Goal: Obtain resource: Obtain resource

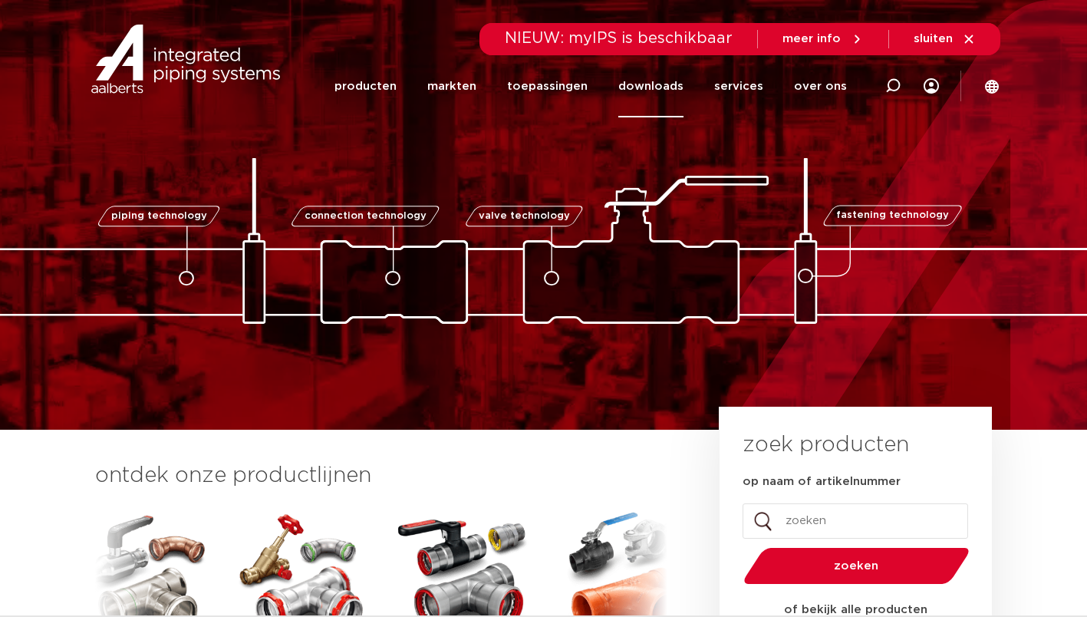
click at [667, 80] on link "downloads" at bounding box center [650, 86] width 65 height 62
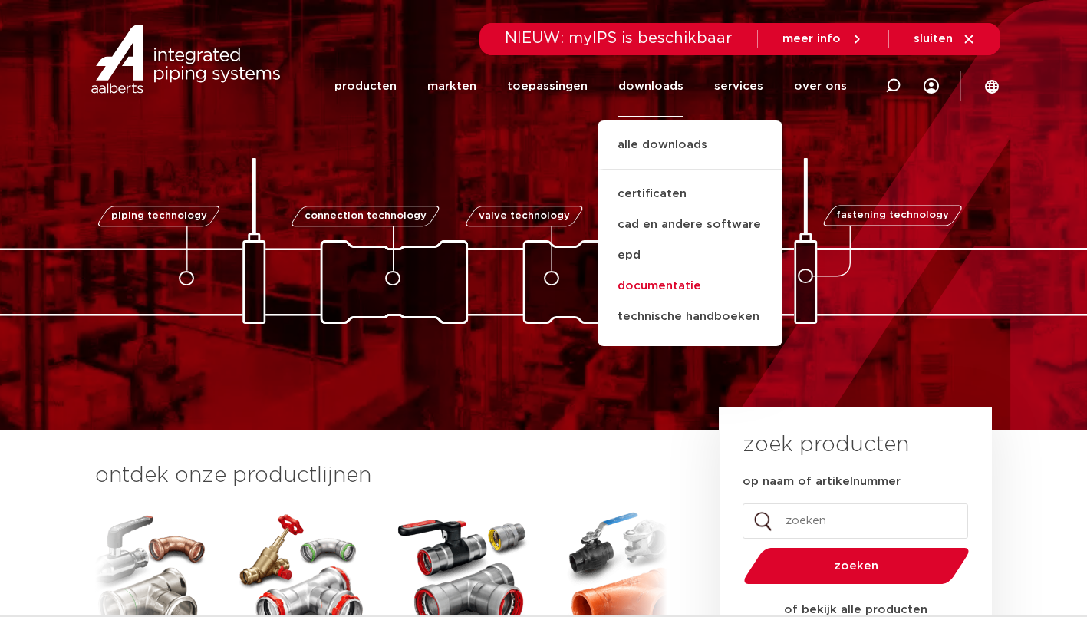
click at [666, 284] on link "documentatie" at bounding box center [689, 286] width 185 height 31
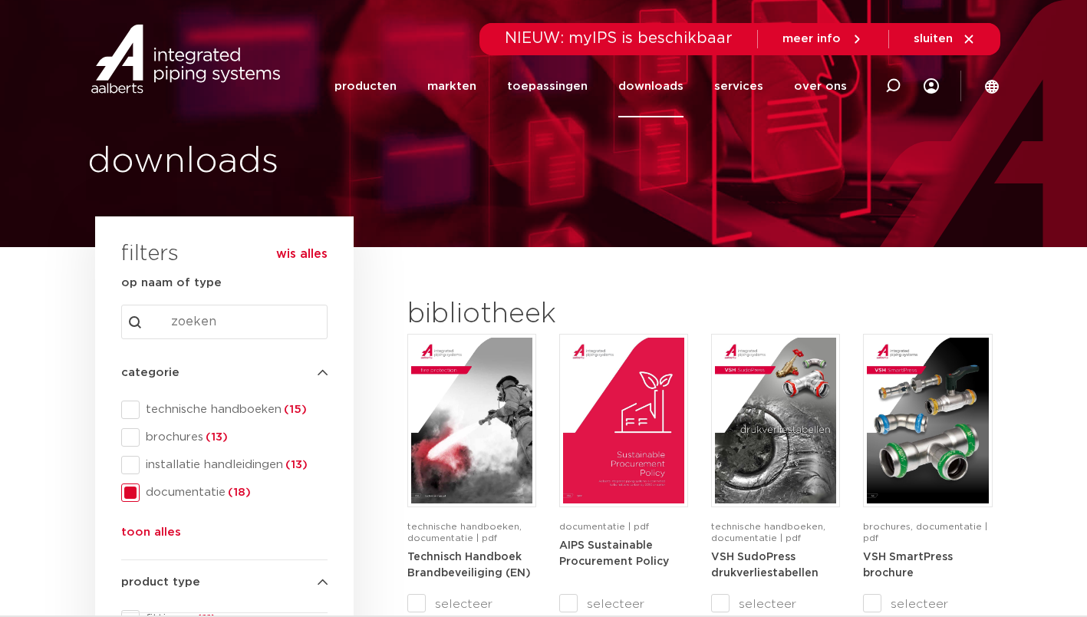
click at [663, 85] on link "downloads" at bounding box center [650, 86] width 65 height 62
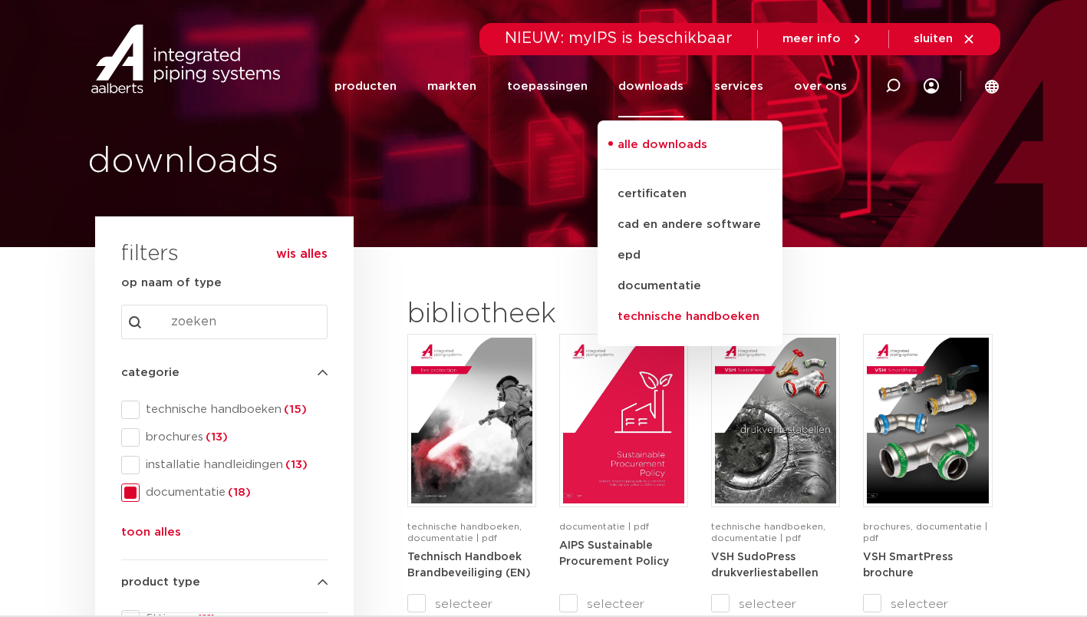
click at [679, 314] on link "technische handboeken" at bounding box center [689, 316] width 185 height 31
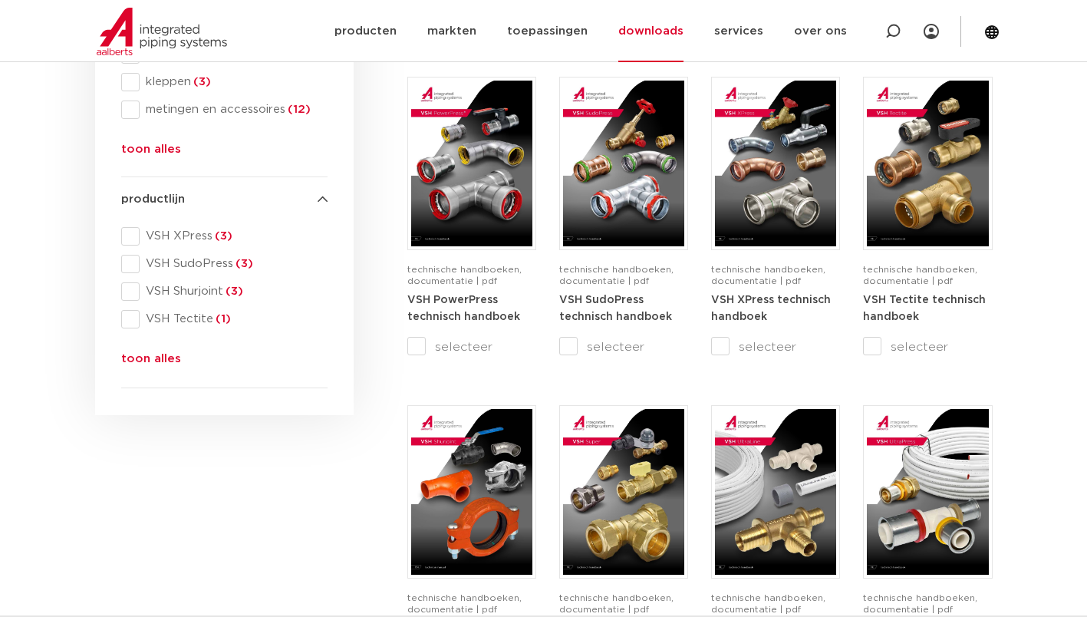
scroll to position [597, 0]
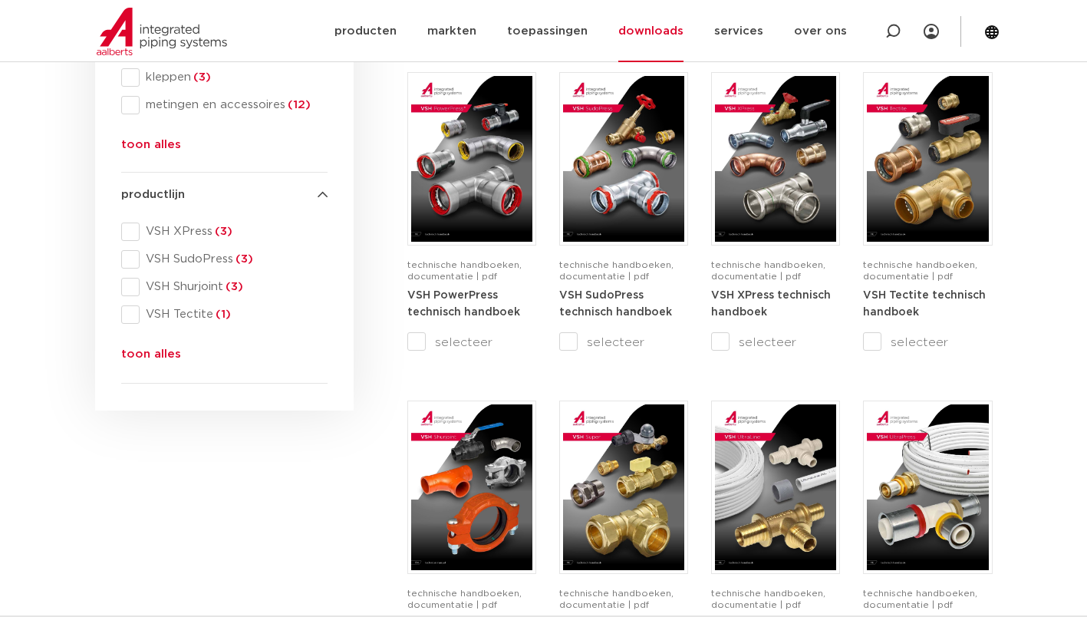
click at [161, 360] on button "toon alles" at bounding box center [151, 357] width 60 height 25
